Goal: Task Accomplishment & Management: Use online tool/utility

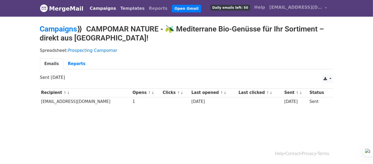
click at [119, 10] on link "Templates" at bounding box center [132, 8] width 29 height 11
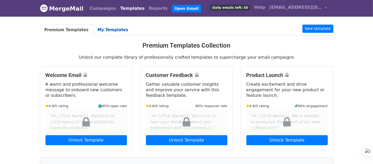
click at [111, 29] on link "My Templates" at bounding box center [113, 30] width 40 height 11
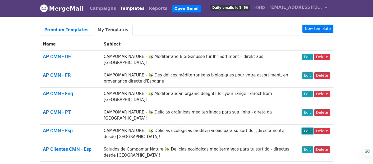
click at [311, 128] on link "Edit" at bounding box center [307, 131] width 11 height 7
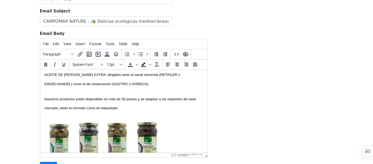
click at [106, 86] on p "En Campomar Nature ofrecemos una amplia gama de productos alimentarios ecológic…" at bounding box center [123, 70] width 159 height 36
click at [139, 85] on span "En Campomar Nature ofrecemos una amplia gama de productos alimentarios ecológic…" at bounding box center [122, 69] width 157 height 31
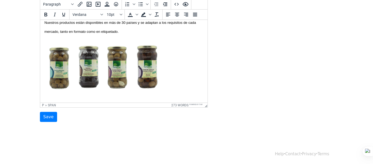
scroll to position [103, 0]
click at [47, 119] on input "Save" at bounding box center [48, 117] width 17 height 10
